Goal: Information Seeking & Learning: Stay updated

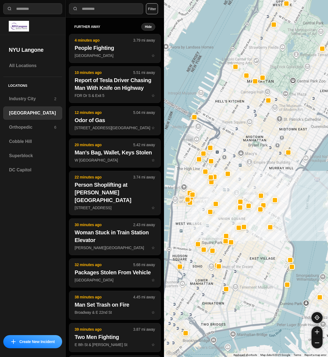
select select "*"
click at [28, 159] on div "Superblock" at bounding box center [32, 155] width 59 height 13
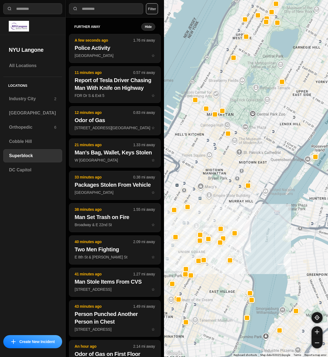
drag, startPoint x: 231, startPoint y: 311, endPoint x: 241, endPoint y: 272, distance: 40.3
click at [241, 272] on div at bounding box center [246, 178] width 164 height 357
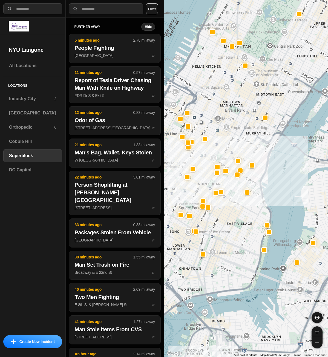
drag, startPoint x: 254, startPoint y: 264, endPoint x: 260, endPoint y: 243, distance: 22.5
click at [21, 115] on h3 "[GEOGRAPHIC_DATA]" at bounding box center [32, 113] width 47 height 7
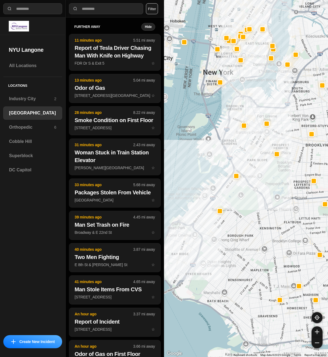
drag, startPoint x: 234, startPoint y: 229, endPoint x: 238, endPoint y: 234, distance: 6.4
click at [238, 234] on div at bounding box center [246, 178] width 164 height 357
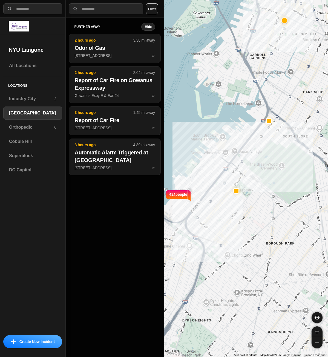
drag, startPoint x: 204, startPoint y: 244, endPoint x: 242, endPoint y: 242, distance: 37.5
click at [242, 242] on div "421 people" at bounding box center [246, 178] width 164 height 357
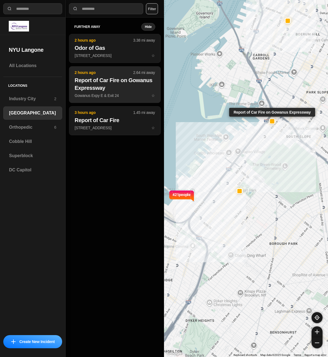
click at [108, 87] on h2 "Report of Car Fire on Gowanus Expressway" at bounding box center [115, 83] width 80 height 15
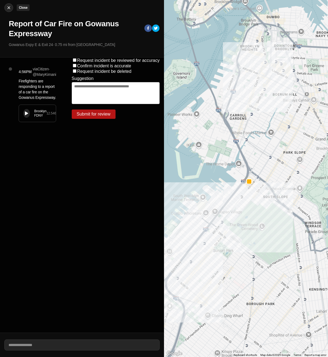
click at [7, 8] on img at bounding box center [8, 7] width 5 height 5
select select "*"
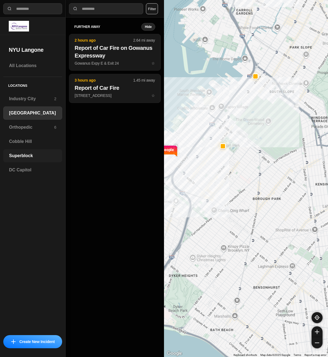
click at [30, 150] on div "Superblock" at bounding box center [32, 155] width 59 height 13
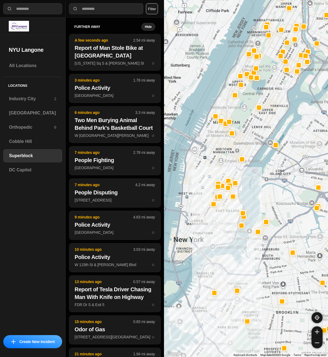
drag, startPoint x: 175, startPoint y: 176, endPoint x: 227, endPoint y: 165, distance: 52.6
click at [226, 165] on div at bounding box center [246, 178] width 164 height 357
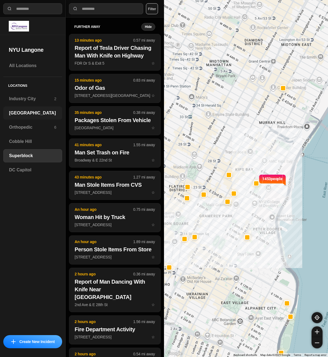
click at [25, 112] on h3 "[GEOGRAPHIC_DATA]" at bounding box center [32, 113] width 47 height 7
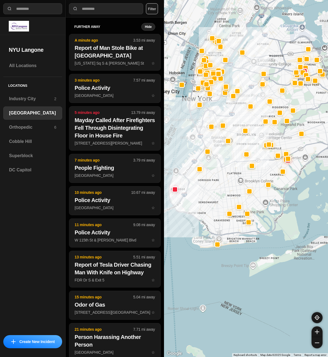
drag, startPoint x: 230, startPoint y: 149, endPoint x: 230, endPoint y: 191, distance: 42.7
click at [230, 191] on div at bounding box center [246, 178] width 164 height 357
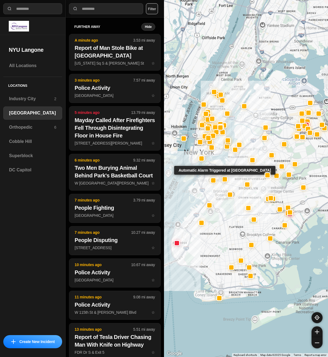
drag, startPoint x: 220, startPoint y: 142, endPoint x: 225, endPoint y: 177, distance: 35.9
click at [222, 177] on div "Automatic Alarm Triggered at [GEOGRAPHIC_DATA]" at bounding box center [246, 178] width 164 height 357
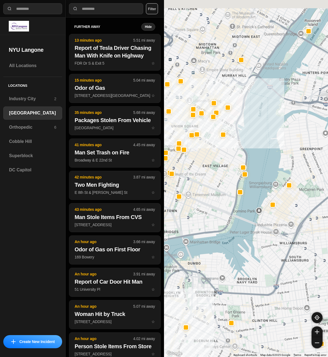
drag, startPoint x: 217, startPoint y: 156, endPoint x: 217, endPoint y: 183, distance: 27.1
click at [217, 183] on div "421 people" at bounding box center [246, 178] width 164 height 357
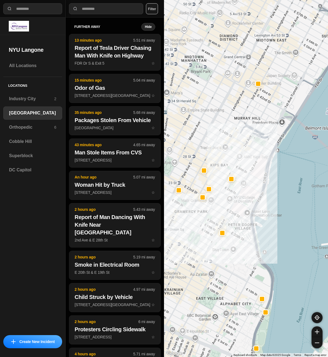
drag, startPoint x: 222, startPoint y: 155, endPoint x: 233, endPoint y: 207, distance: 53.4
click at [232, 207] on div "421 people" at bounding box center [246, 178] width 164 height 357
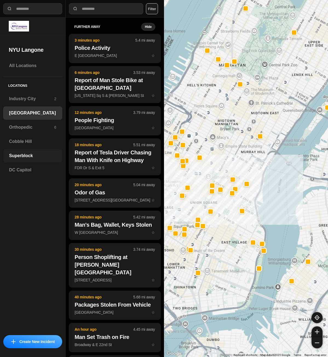
click at [20, 161] on div "Superblock" at bounding box center [32, 155] width 59 height 13
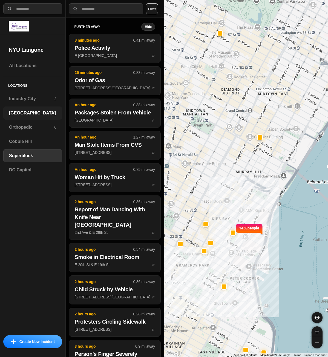
click at [28, 117] on div "[GEOGRAPHIC_DATA]" at bounding box center [32, 112] width 59 height 13
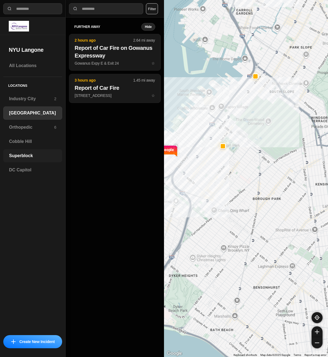
click at [16, 160] on div "Superblock" at bounding box center [32, 155] width 59 height 13
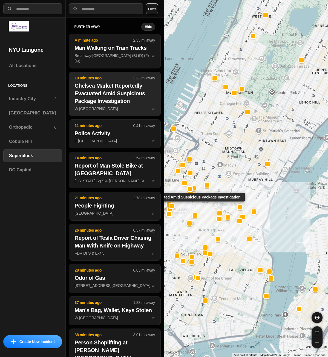
click at [119, 102] on h2 "Chelsea Market Reportedly Evacuated Amid Suspicious Package Investigation" at bounding box center [115, 93] width 80 height 23
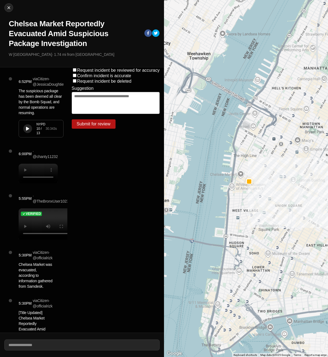
click at [27, 129] on icon at bounding box center [27, 129] width 3 height 4
click at [9, 8] on img at bounding box center [8, 7] width 5 height 5
select select "*"
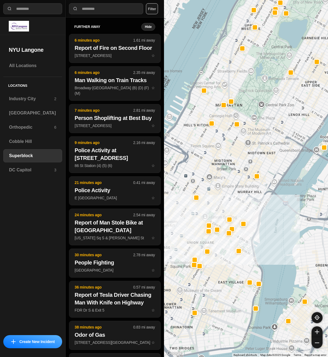
drag, startPoint x: 206, startPoint y: 218, endPoint x: 231, endPoint y: 211, distance: 25.2
click at [231, 211] on div at bounding box center [246, 178] width 164 height 357
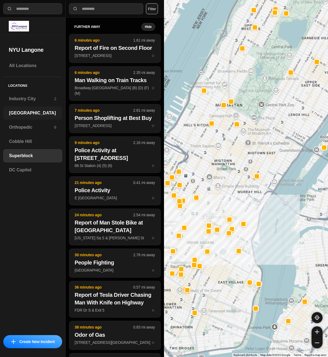
click at [28, 112] on h3 "[GEOGRAPHIC_DATA]" at bounding box center [32, 113] width 47 height 7
